Goal: Transaction & Acquisition: Purchase product/service

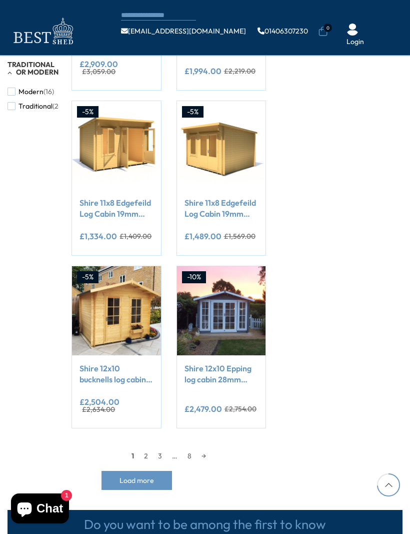
scroll to position [768, 0]
click at [207, 448] on link "→" at bounding box center [204, 455] width 15 height 15
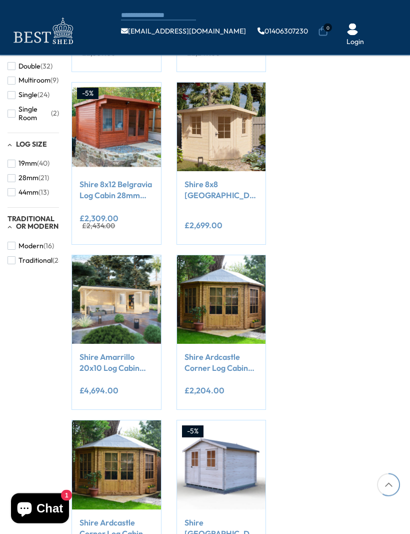
scroll to position [616, 0]
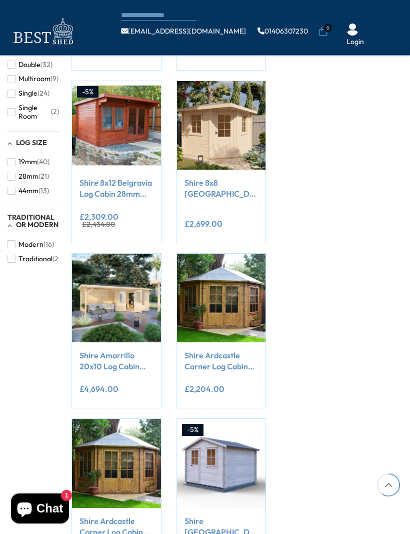
click at [101, 257] on img at bounding box center [116, 298] width 89 height 89
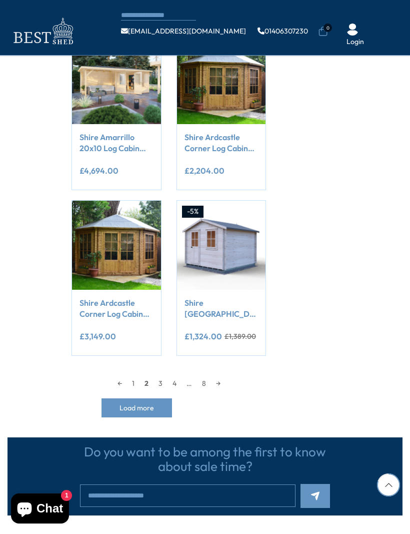
scroll to position [833, 0]
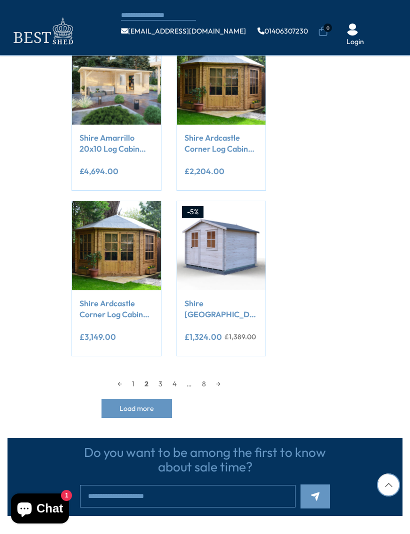
click at [224, 376] on link "→" at bounding box center [218, 383] width 15 height 15
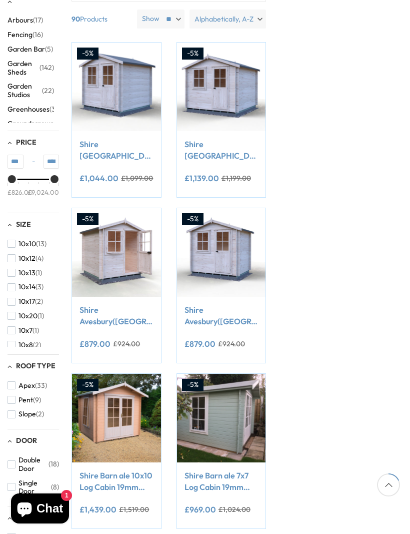
scroll to position [198, 0]
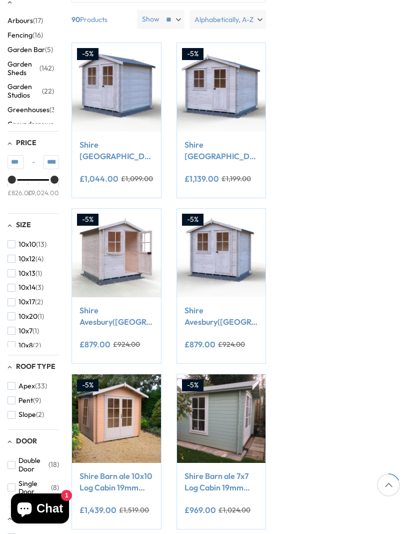
click at [12, 312] on span "button" at bounding box center [12, 316] width 8 height 8
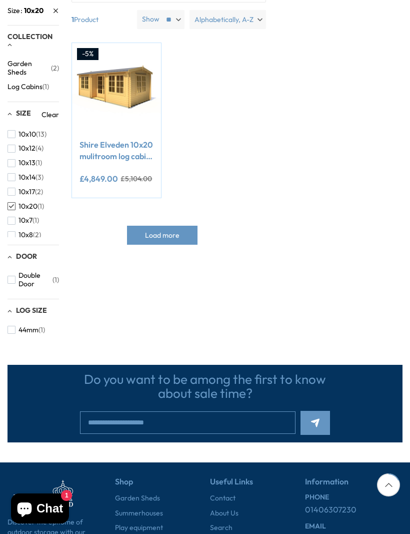
click at [105, 78] on img at bounding box center [116, 87] width 89 height 89
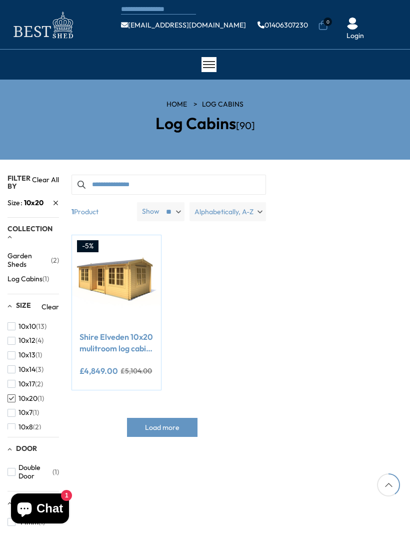
scroll to position [232, 0]
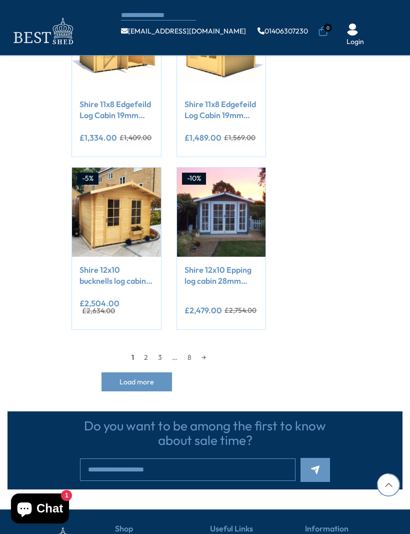
scroll to position [802, 0]
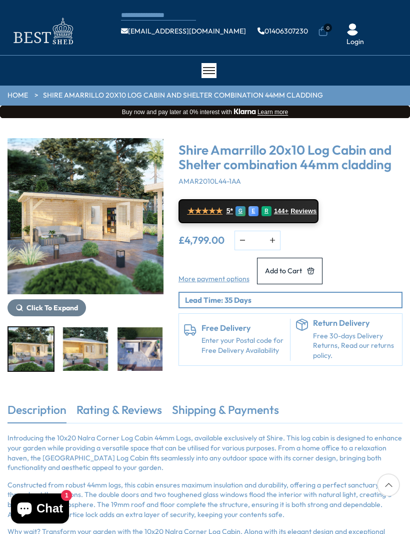
click at [61, 219] on img "1 / 8" at bounding box center [86, 216] width 156 height 156
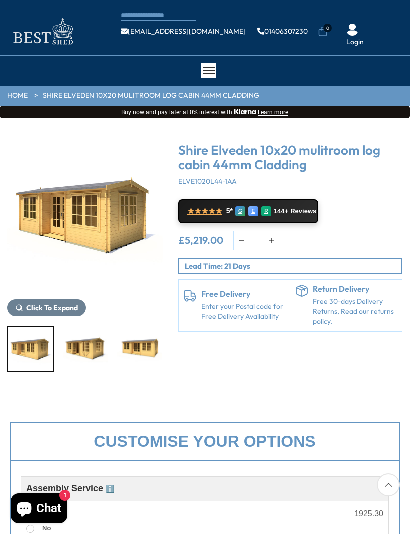
click at [66, 219] on img "1 / 6" at bounding box center [86, 216] width 156 height 156
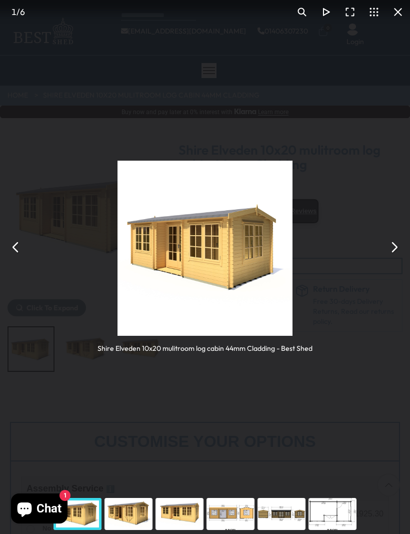
click at [390, 254] on div "Shire Elveden 10x20 mulitroom log cabin 44mm Cladding - Best Shed" at bounding box center [205, 247] width 410 height 494
